Goal: Transaction & Acquisition: Purchase product/service

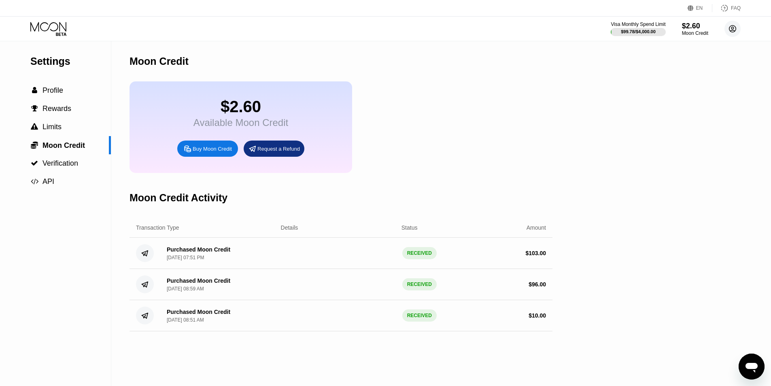
click at [729, 31] on circle at bounding box center [732, 29] width 16 height 16
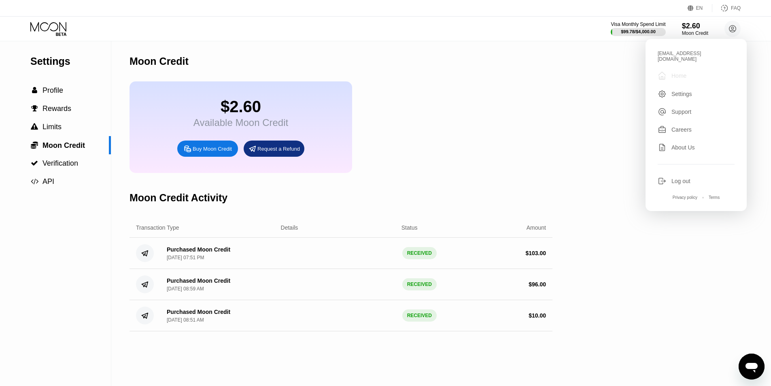
click at [681, 72] on div "Home" at bounding box center [678, 75] width 15 height 6
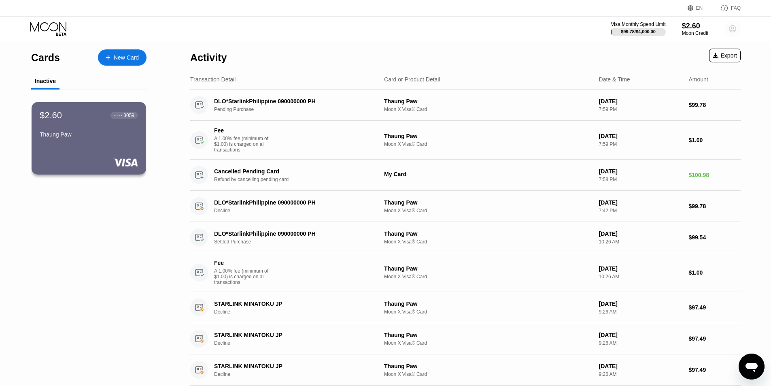
click at [734, 27] on circle at bounding box center [732, 29] width 16 height 16
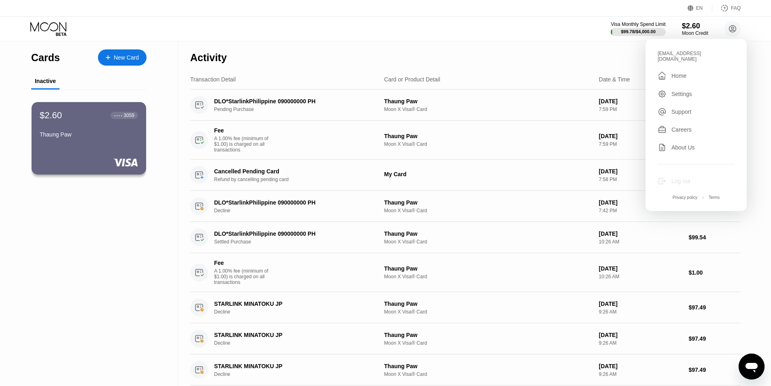
click at [679, 178] on div "Log out" at bounding box center [680, 181] width 19 height 6
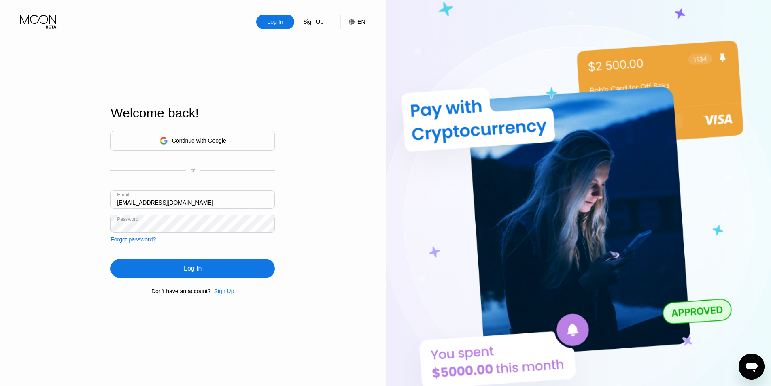
drag, startPoint x: 199, startPoint y: 203, endPoint x: 105, endPoint y: 199, distance: 94.0
click at [105, 199] on div "Log In Sign Up EN Language Select an item Save Welcome back! Continue with Goog…" at bounding box center [193, 212] width 386 height 424
type input "dagonggong2025@outlook.com"
click at [204, 272] on div "Log In" at bounding box center [192, 268] width 164 height 19
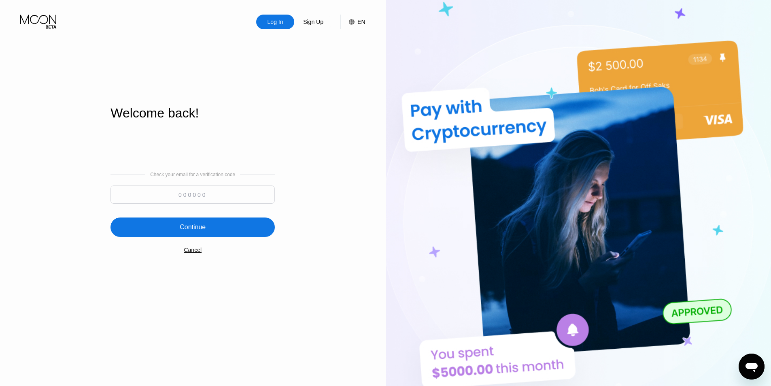
click at [194, 200] on input at bounding box center [192, 194] width 164 height 18
type input "446582"
click at [210, 229] on div "Continue" at bounding box center [192, 226] width 164 height 19
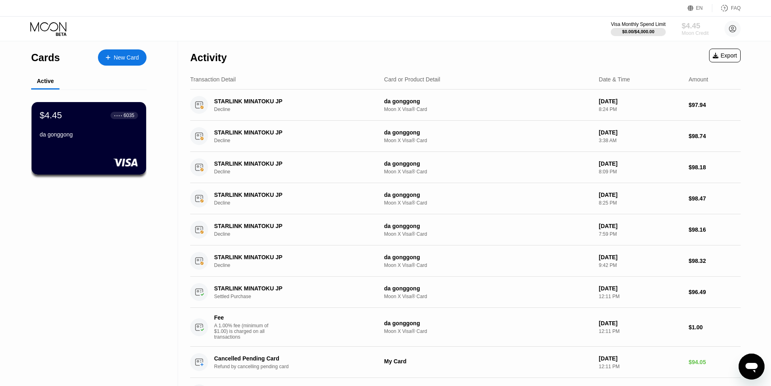
click at [691, 31] on div "Moon Credit" at bounding box center [694, 33] width 27 height 6
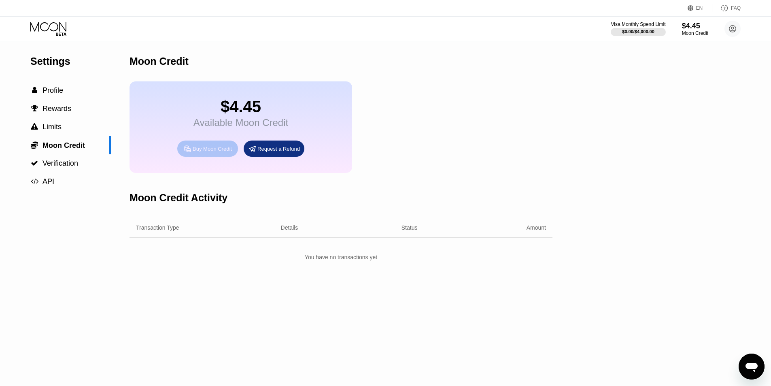
click at [198, 152] on div "Buy Moon Credit" at bounding box center [212, 148] width 39 height 7
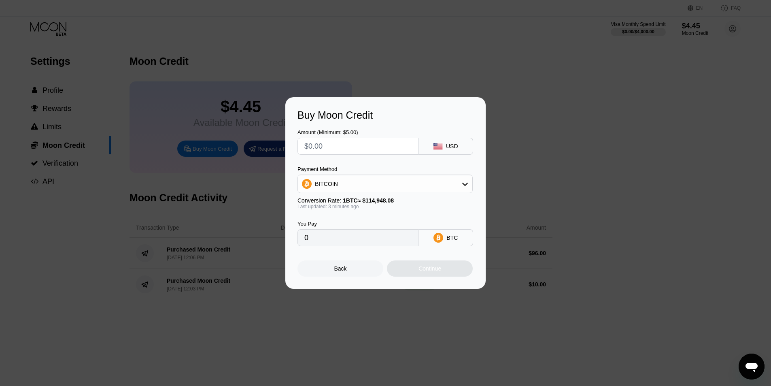
click at [367, 185] on div "BITCOIN" at bounding box center [385, 184] width 174 height 16
click at [343, 226] on span "USDT on TRON" at bounding box center [337, 224] width 41 height 6
type input "0.00"
click at [358, 240] on input "0.00" at bounding box center [357, 237] width 107 height 16
click at [349, 149] on input "text" at bounding box center [357, 146] width 107 height 16
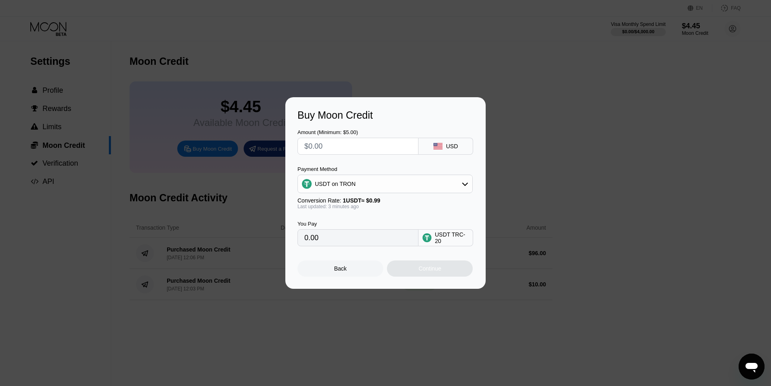
type input "$1"
type input "1.01"
type input "$10"
type input "10.10"
type input "$103"
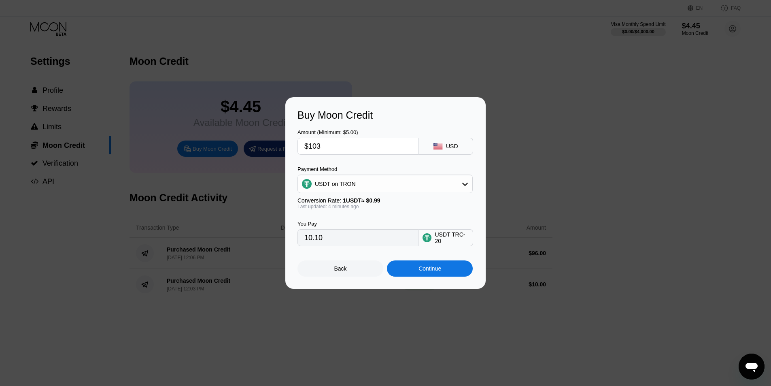
type input "104.04"
click at [416, 187] on div "USDT on TRON" at bounding box center [385, 184] width 174 height 16
click at [294, 273] on div "Buy Moon Credit Amount (Minimum: $5.00) $103 USD Payment Method USDT on TRON BI…" at bounding box center [385, 192] width 200 height 191
click at [476, 248] on div "Buy Moon Credit Amount (Minimum: $5.00) $103 USD Payment Method USDT on TRON BI…" at bounding box center [385, 192] width 200 height 191
click at [469, 184] on div "USDT on TRON" at bounding box center [385, 184] width 174 height 16
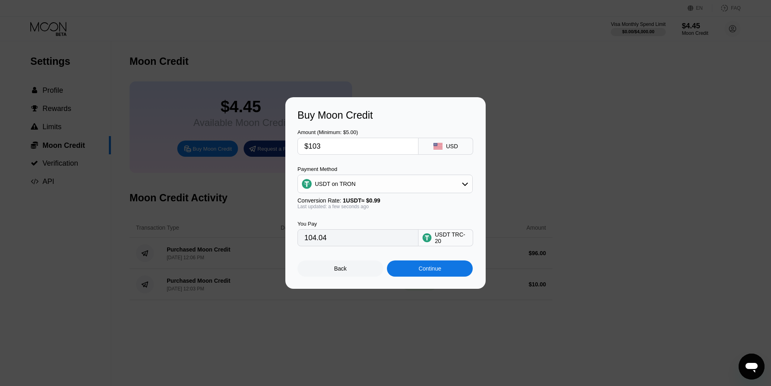
click at [351, 148] on input "$103" at bounding box center [357, 146] width 107 height 16
type input "$10"
type input "10.10"
type input "$100"
type input "101.01"
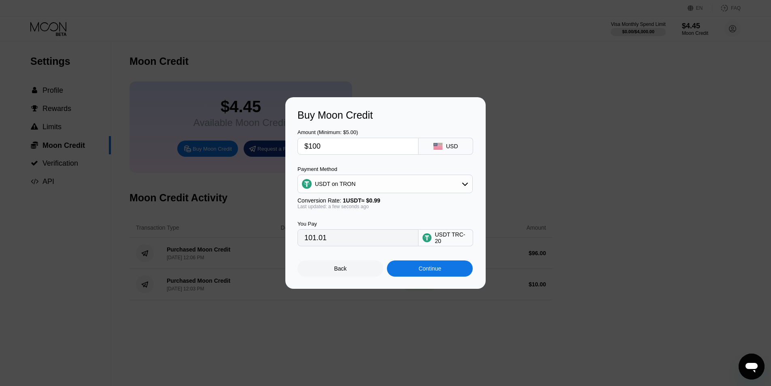
type input "$100"
click at [418, 272] on div "Continue" at bounding box center [429, 268] width 23 height 6
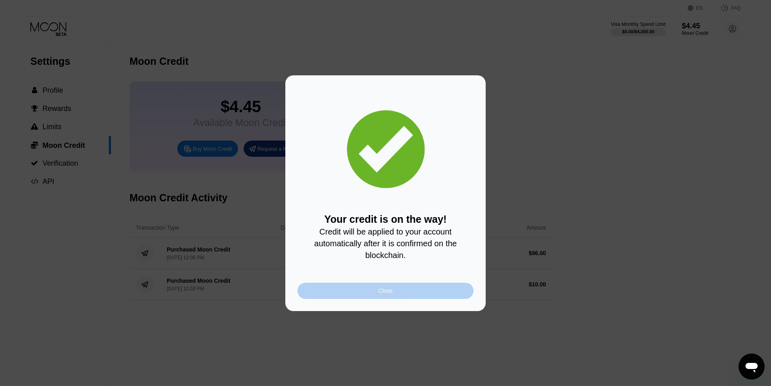
click at [408, 292] on div "Close" at bounding box center [385, 290] width 176 height 16
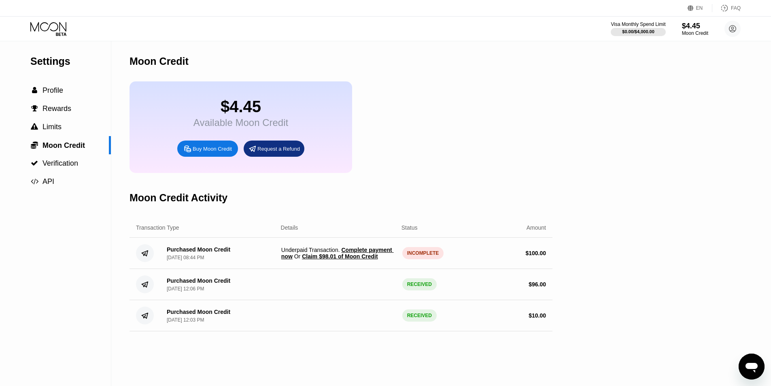
click at [340, 259] on span "Claim $98.01 of Moon Credit" at bounding box center [340, 256] width 76 height 6
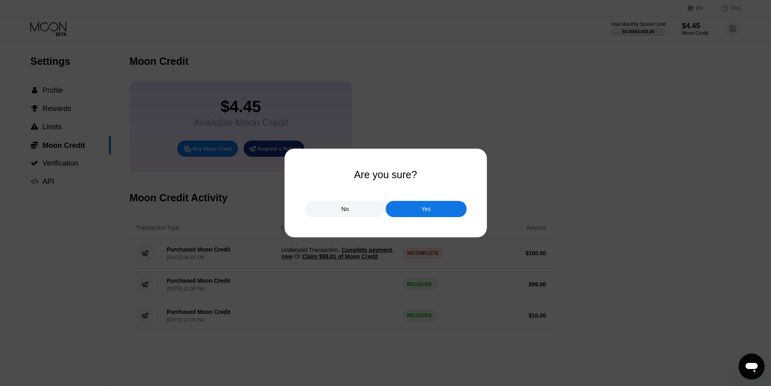
click at [422, 207] on div "Yes" at bounding box center [425, 208] width 9 height 7
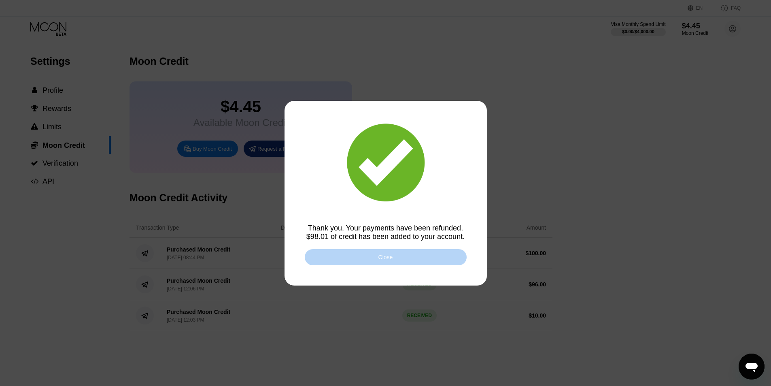
click at [380, 264] on div "Close" at bounding box center [386, 257] width 162 height 16
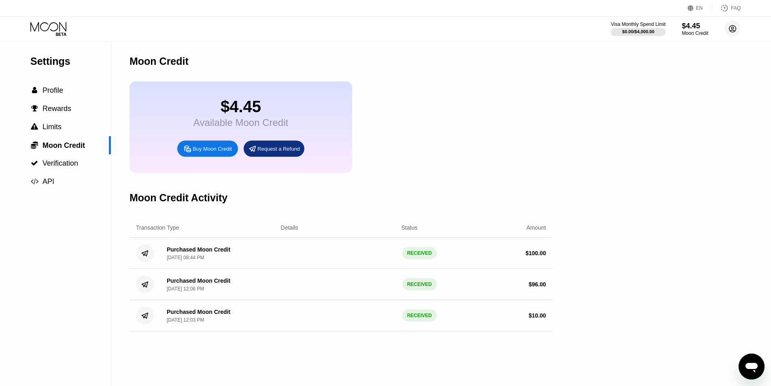
click at [735, 28] on icon at bounding box center [732, 28] width 7 height 7
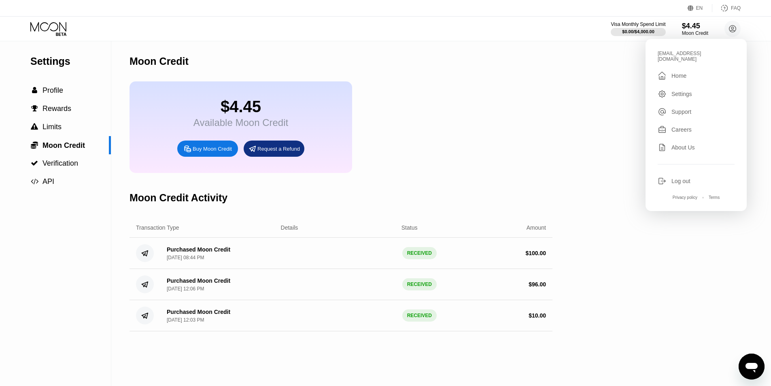
click at [580, 81] on div "Settings  Profile  Rewards  Limits  Moon Credit  Verification  API Moon C…" at bounding box center [385, 213] width 771 height 344
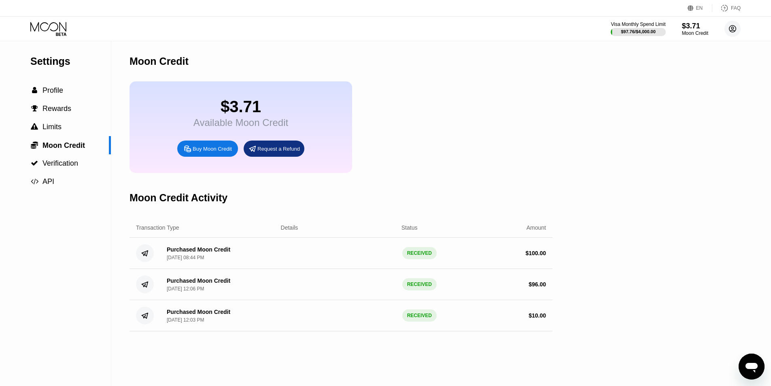
click at [734, 29] on circle at bounding box center [732, 29] width 16 height 16
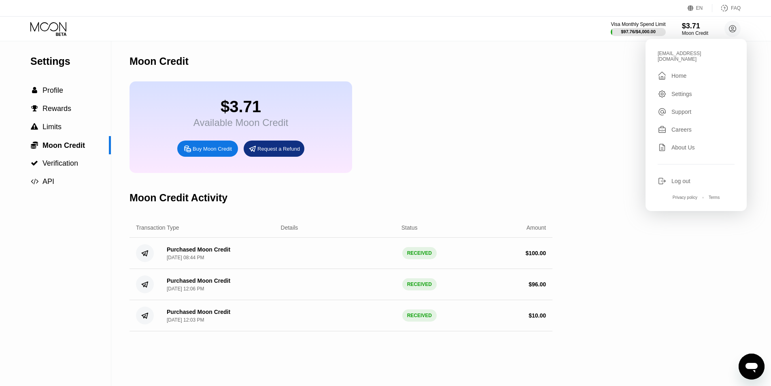
click at [677, 178] on div "Log out" at bounding box center [680, 181] width 19 height 6
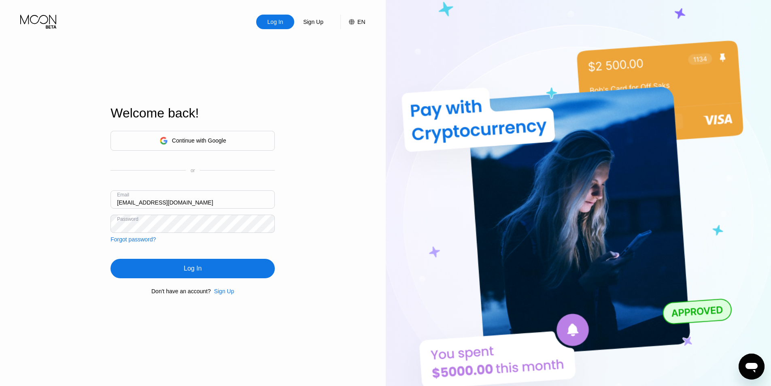
click at [163, 202] on input "[EMAIL_ADDRESS][DOMAIN_NAME]" at bounding box center [192, 199] width 164 height 18
click at [218, 202] on input "[EMAIL_ADDRESS][DOMAIN_NAME]" at bounding box center [192, 199] width 164 height 18
type input "[EMAIL_ADDRESS][DOMAIN_NAME]"
click at [206, 273] on div "Log In" at bounding box center [192, 268] width 164 height 19
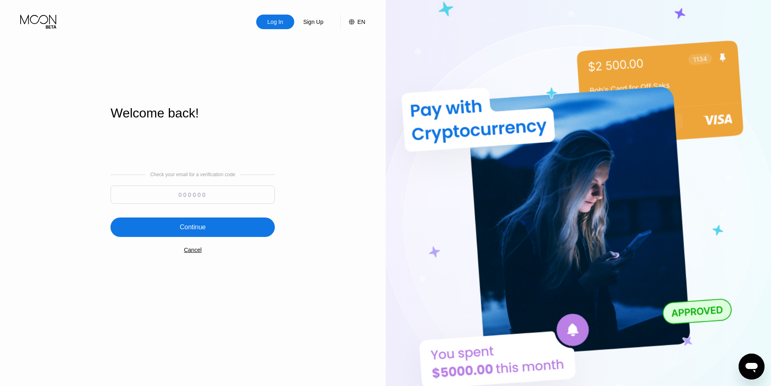
click at [222, 197] on input at bounding box center [192, 194] width 164 height 18
type input "207800"
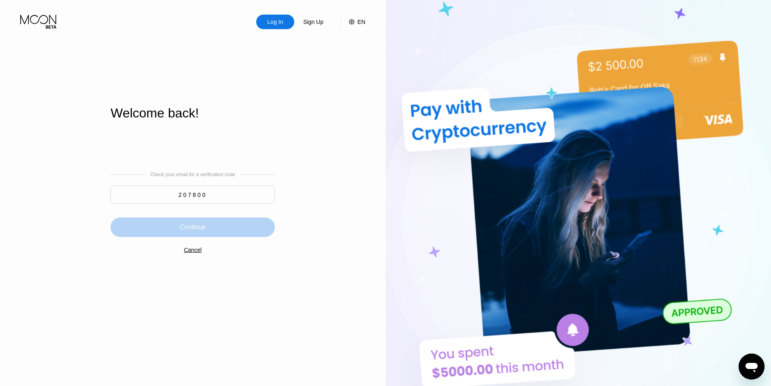
click at [219, 228] on div "Continue" at bounding box center [192, 226] width 164 height 19
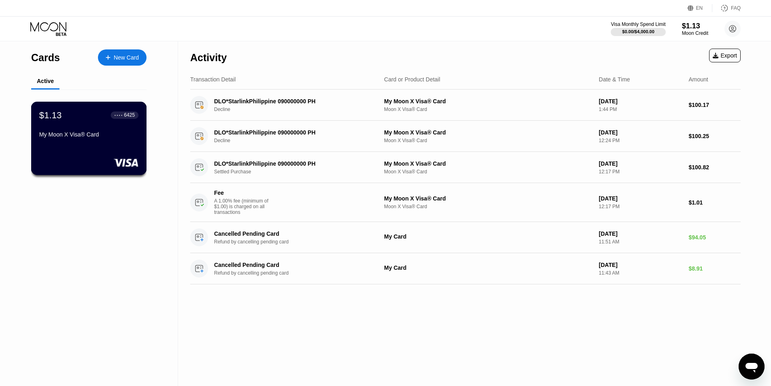
click at [102, 136] on div "My Moon X Visa® Card" at bounding box center [88, 134] width 99 height 6
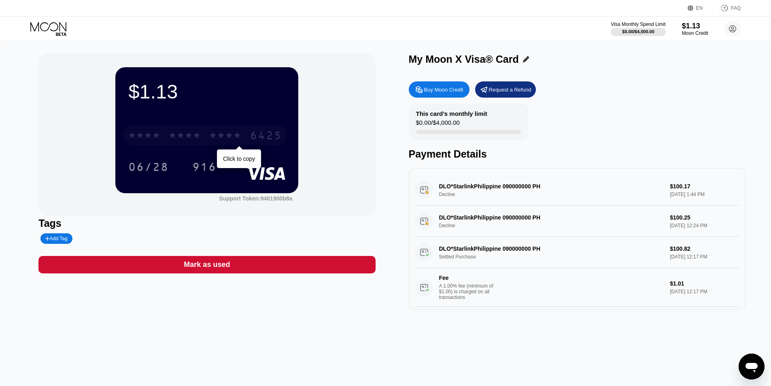
click at [223, 139] on div "* * * *" at bounding box center [225, 136] width 32 height 13
click at [528, 197] on div "DLO*StarlinkPhilippine 090000000 PH Decline $100.17 Aug 15, 2025 1:44 PM" at bounding box center [577, 189] width 324 height 31
click at [518, 222] on div "DLO*StarlinkPhilippine 090000000 PH Decline $100.25 Aug 11, 2025 12:24 PM" at bounding box center [577, 221] width 324 height 31
click at [692, 26] on div "$1.13" at bounding box center [694, 25] width 27 height 8
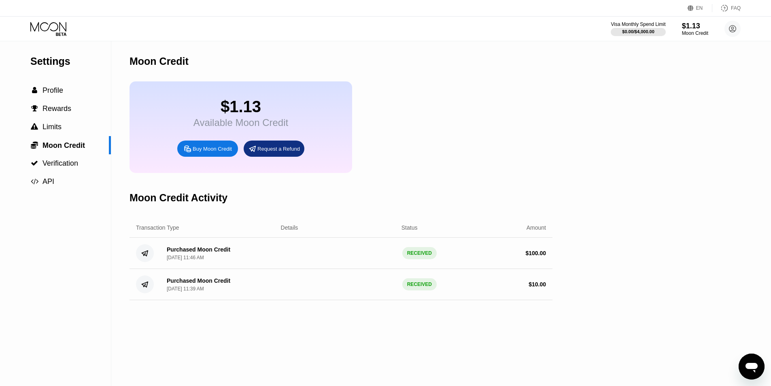
click at [214, 152] on div "Buy Moon Credit" at bounding box center [212, 148] width 39 height 7
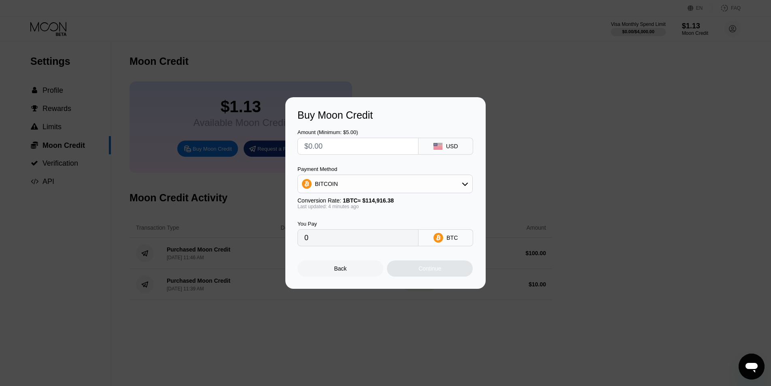
click at [367, 145] on input "text" at bounding box center [357, 146] width 107 height 16
type input "$1"
type input "0.00000871"
type input "$10"
type input "0.00008702"
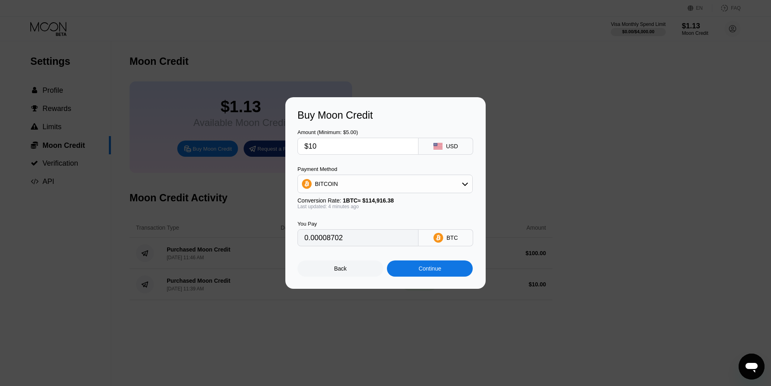
type input "$104"
type input "0.00090495"
type input "$104"
click at [446, 181] on div "BITCOIN" at bounding box center [385, 184] width 174 height 16
click at [352, 223] on span "USDT on TRON" at bounding box center [337, 224] width 41 height 6
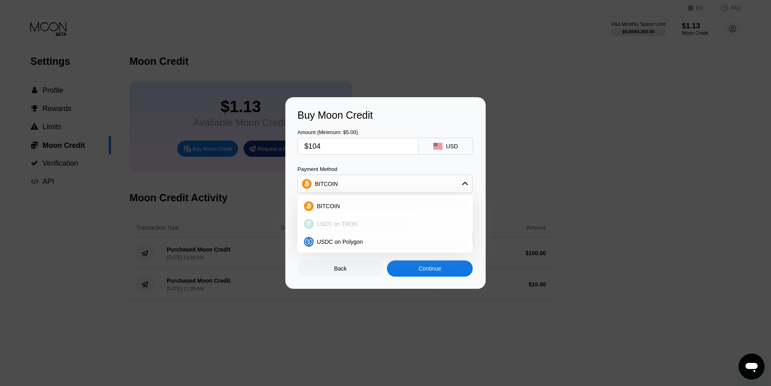
type input "105.05"
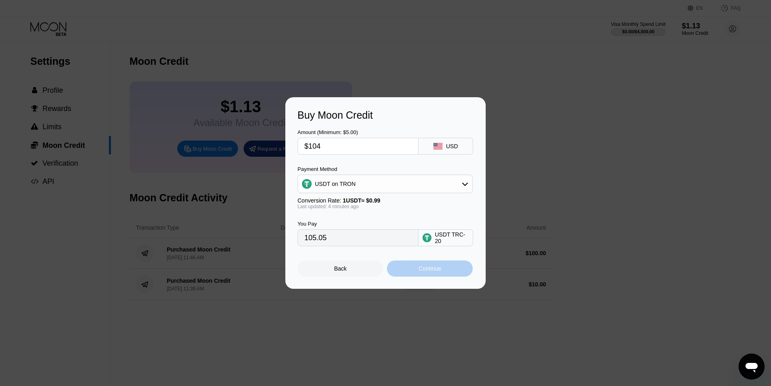
click at [422, 270] on div "Continue" at bounding box center [429, 268] width 23 height 6
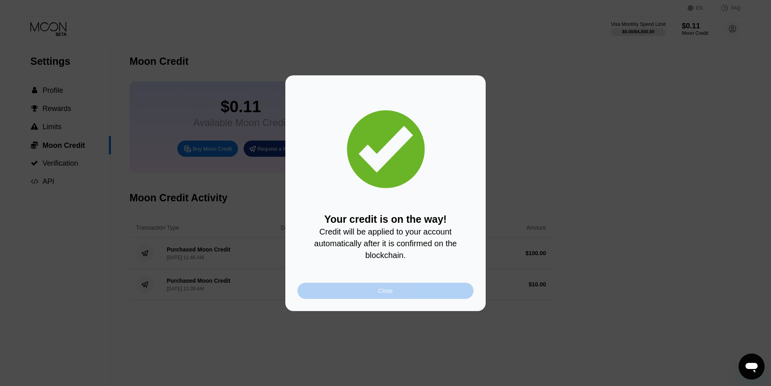
click at [385, 292] on div "Close" at bounding box center [385, 290] width 15 height 6
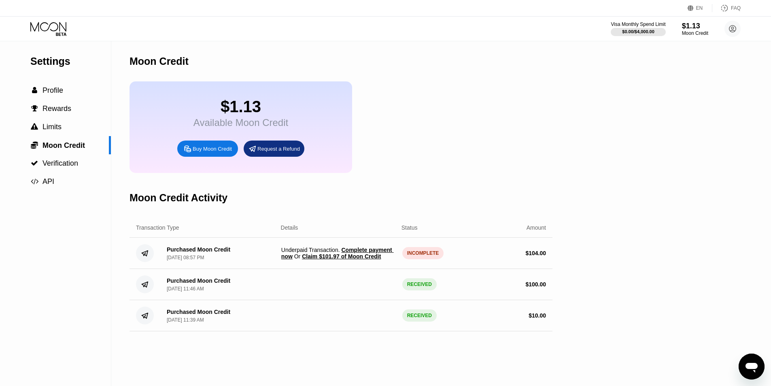
click at [340, 259] on span "Claim $101.97 of Moon Credit" at bounding box center [341, 256] width 79 height 6
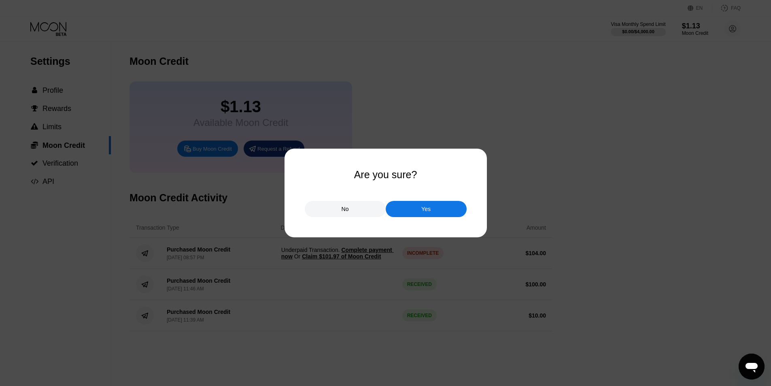
click at [420, 212] on div "Yes" at bounding box center [426, 209] width 81 height 16
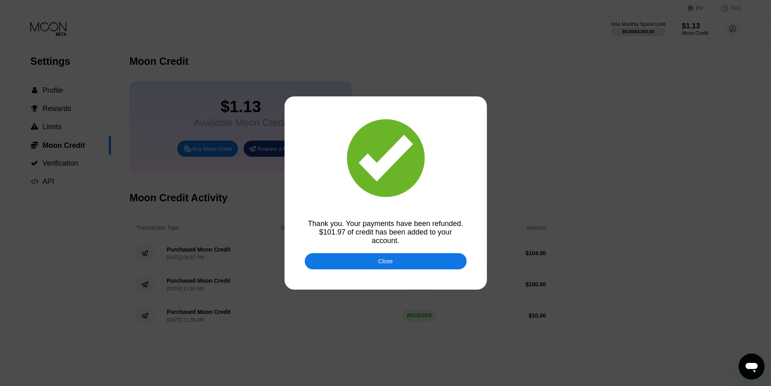
click at [389, 261] on div "Close" at bounding box center [385, 261] width 15 height 6
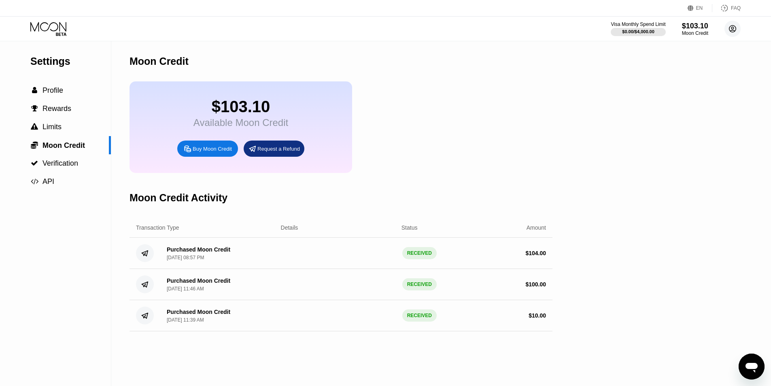
click at [734, 28] on icon at bounding box center [732, 29] width 4 height 4
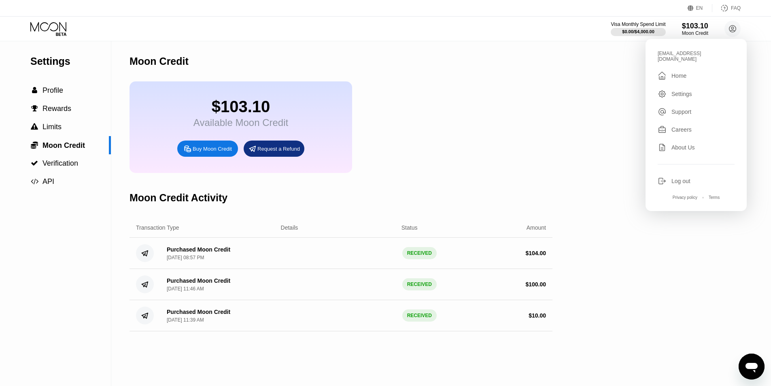
click at [679, 72] on div "Home" at bounding box center [678, 75] width 15 height 6
